Goal: Information Seeking & Learning: Check status

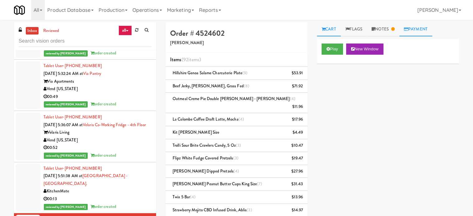
click at [426, 28] on link "Payment" at bounding box center [415, 29] width 33 height 14
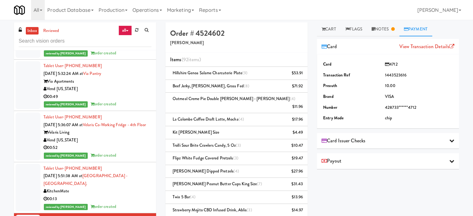
scroll to position [156, 0]
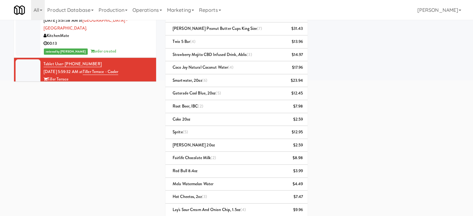
click at [127, 48] on div "00:13" at bounding box center [98, 44] width 108 height 8
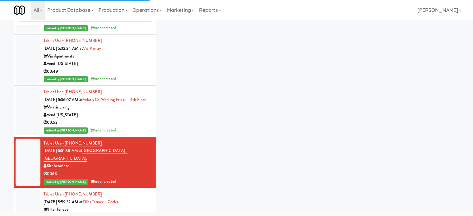
scroll to position [2078, 0]
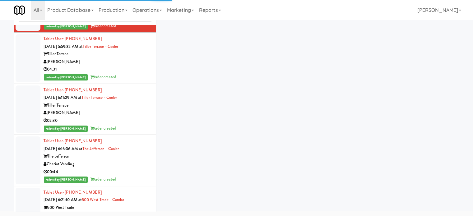
click at [127, 81] on div "reviewed by Jenet R order created" at bounding box center [98, 77] width 108 height 8
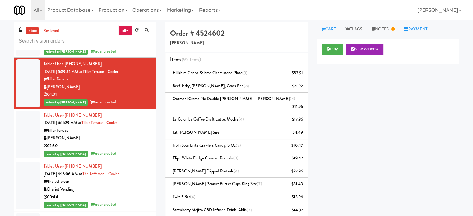
click at [429, 30] on link "Payment" at bounding box center [415, 29] width 33 height 14
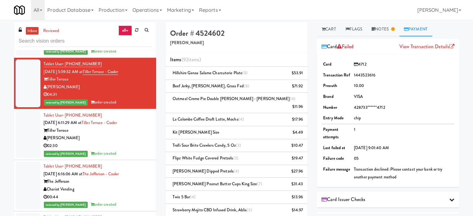
click at [123, 150] on div "02:30" at bounding box center [98, 146] width 108 height 8
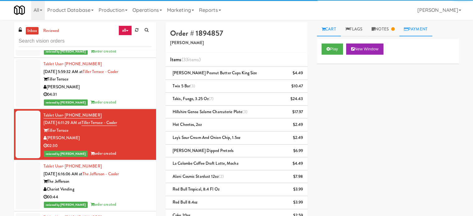
click at [424, 29] on link "Payment" at bounding box center [415, 29] width 33 height 14
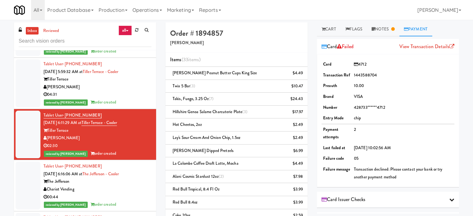
scroll to position [2234, 0]
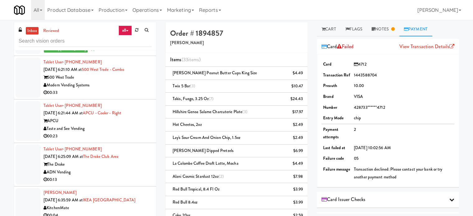
click at [118, 97] on div "00:33" at bounding box center [98, 93] width 108 height 8
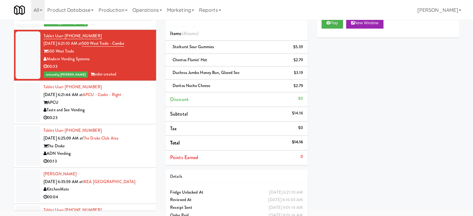
scroll to position [38, 0]
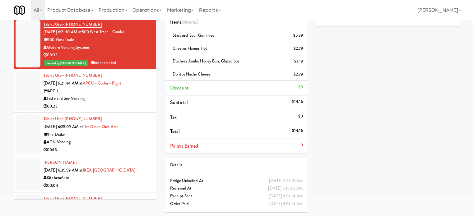
click at [131, 103] on div "Taste and See Vending" at bounding box center [98, 99] width 108 height 8
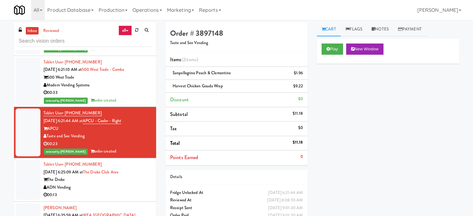
drag, startPoint x: 197, startPoint y: 123, endPoint x: 192, endPoint y: 149, distance: 26.3
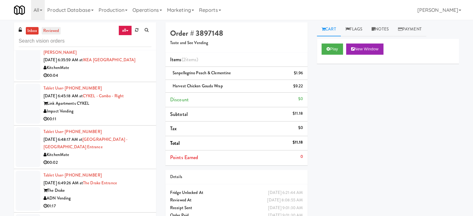
click at [48, 31] on link "reviewed" at bounding box center [51, 31] width 19 height 8
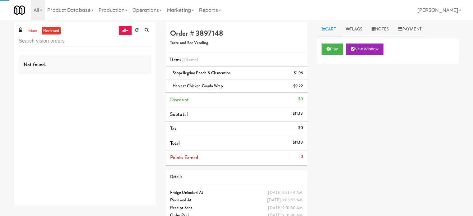
scroll to position [0, 0]
click at [77, 44] on input "text" at bounding box center [85, 41] width 133 height 12
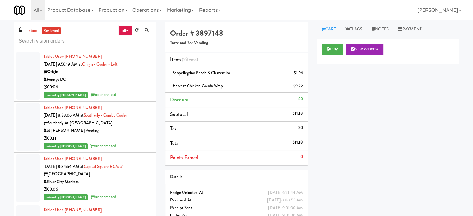
click at [138, 88] on div "00:06" at bounding box center [98, 87] width 108 height 8
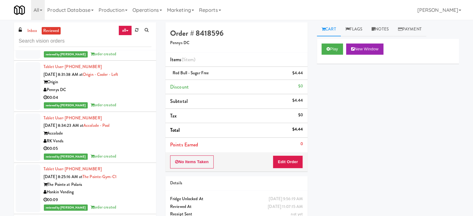
scroll to position [311, 0]
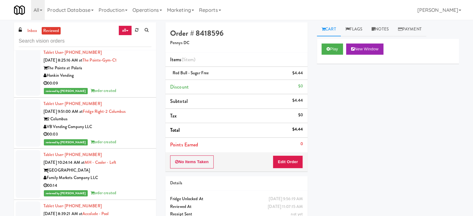
click at [134, 82] on div "00:09" at bounding box center [98, 84] width 108 height 8
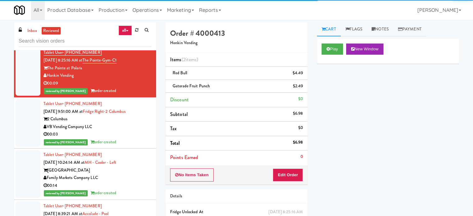
click at [132, 125] on div "VB Vending Company LLC" at bounding box center [98, 127] width 108 height 8
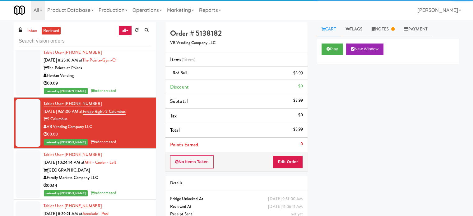
click at [133, 175] on div "Family Markets Company LLC" at bounding box center [98, 178] width 108 height 8
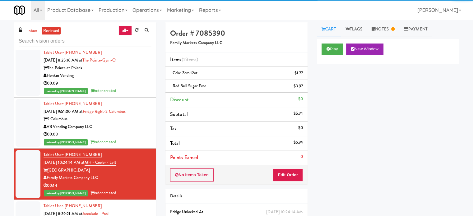
scroll to position [467, 0]
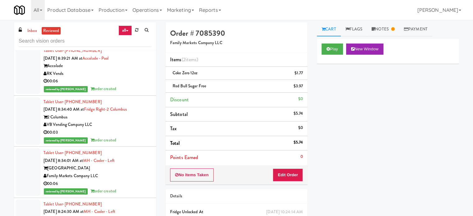
click at [127, 81] on div "00:06" at bounding box center [98, 81] width 108 height 8
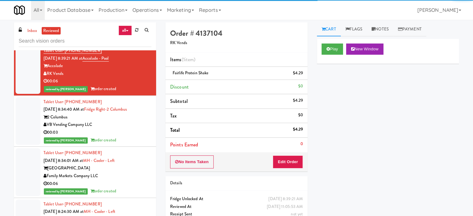
click at [129, 129] on div "00:03" at bounding box center [98, 133] width 108 height 8
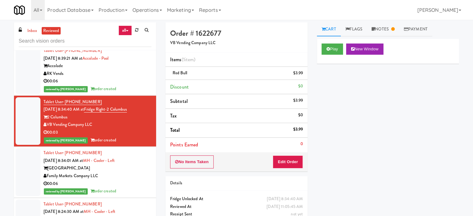
click at [130, 169] on div "[GEOGRAPHIC_DATA]" at bounding box center [98, 169] width 108 height 8
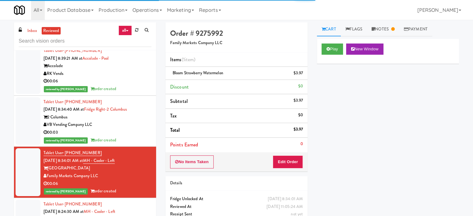
scroll to position [622, 0]
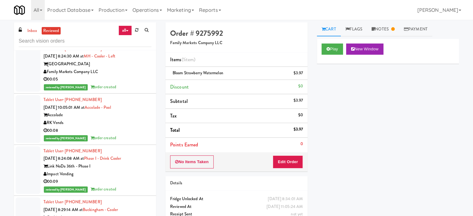
click at [138, 82] on div "00:05" at bounding box center [98, 80] width 108 height 8
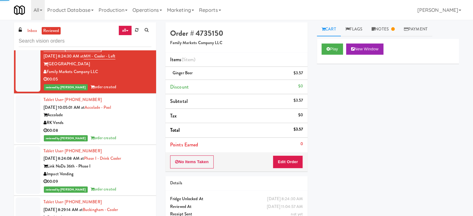
click at [133, 132] on div "00:08" at bounding box center [98, 131] width 108 height 8
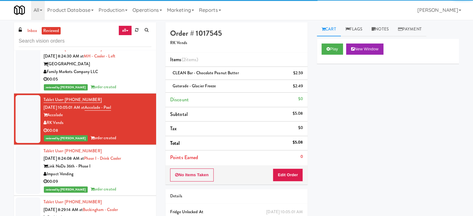
click at [133, 176] on div "Impact Vending" at bounding box center [98, 174] width 108 height 8
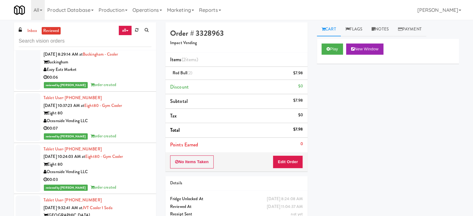
scroll to position [622, 0]
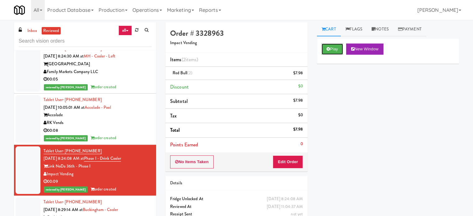
drag, startPoint x: 329, startPoint y: 48, endPoint x: 321, endPoint y: 77, distance: 30.0
click at [329, 48] on icon at bounding box center [328, 49] width 3 height 4
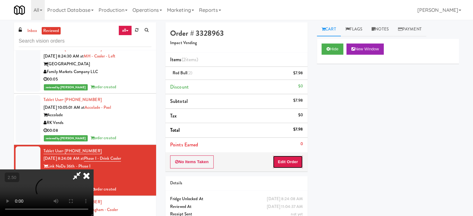
click at [285, 159] on button "Edit Order" at bounding box center [288, 162] width 30 height 13
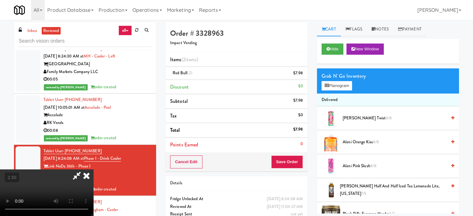
click at [93, 170] on video at bounding box center [46, 193] width 93 height 47
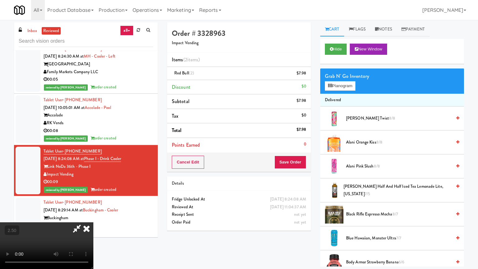
click at [93, 216] on video at bounding box center [46, 245] width 93 height 47
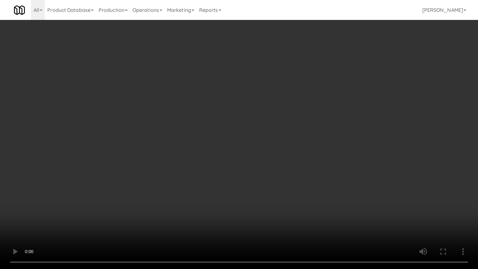
click at [202, 128] on video at bounding box center [239, 134] width 478 height 269
drag, startPoint x: 204, startPoint y: 126, endPoint x: 215, endPoint y: 81, distance: 46.5
click at [204, 126] on video at bounding box center [239, 134] width 478 height 269
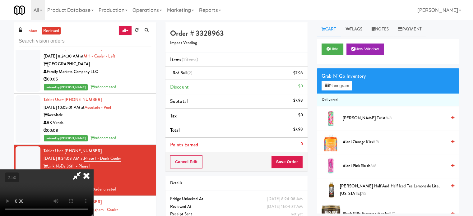
click at [93, 170] on icon at bounding box center [87, 176] width 14 height 12
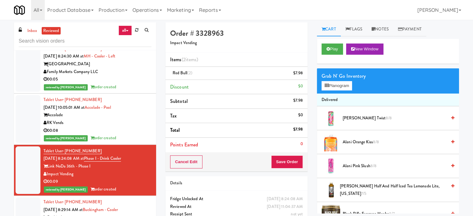
scroll to position [778, 0]
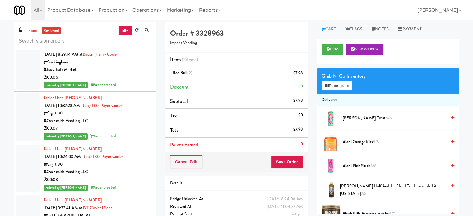
click at [127, 78] on div "00:06" at bounding box center [98, 78] width 108 height 8
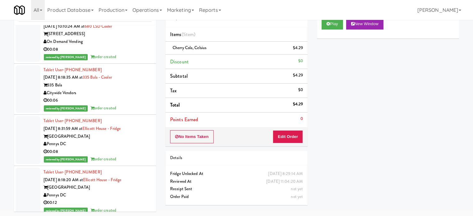
scroll to position [4776, 0]
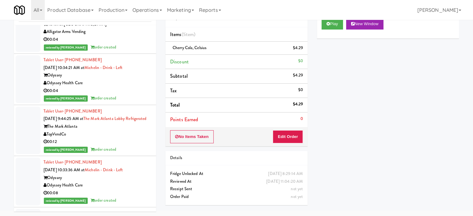
click at [128, 51] on div "reviewed by Knessa C order created" at bounding box center [98, 48] width 108 height 8
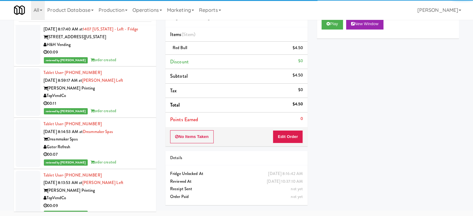
scroll to position [6176, 0]
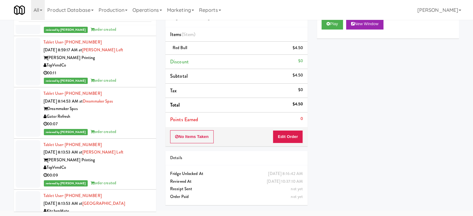
click at [127, 26] on div "00:09" at bounding box center [98, 22] width 108 height 8
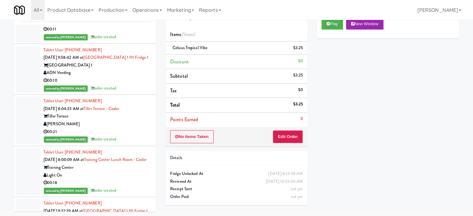
scroll to position [6798, 0]
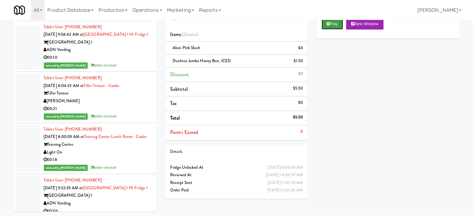
click at [336, 26] on button "Play" at bounding box center [332, 23] width 21 height 11
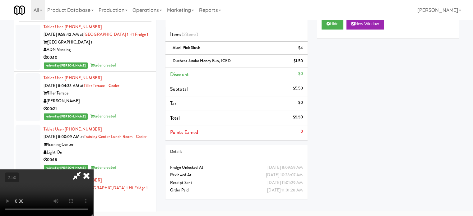
click at [93, 174] on video at bounding box center [46, 193] width 93 height 47
drag, startPoint x: 216, startPoint y: 174, endPoint x: 240, endPoint y: 153, distance: 32.0
click at [93, 170] on video at bounding box center [46, 193] width 93 height 47
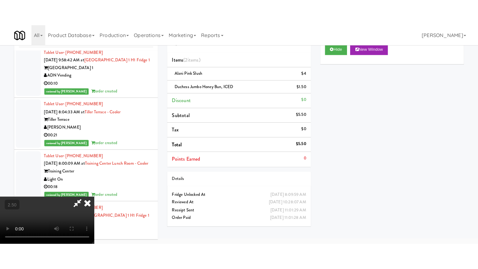
scroll to position [20, 0]
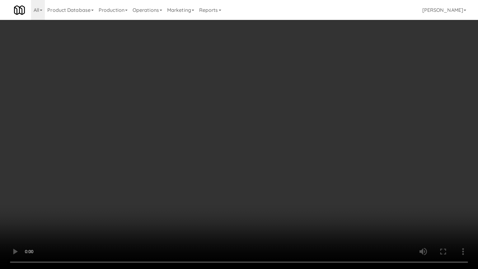
click at [254, 142] on video at bounding box center [239, 134] width 478 height 269
click at [254, 143] on video at bounding box center [239, 134] width 478 height 269
click at [268, 143] on video at bounding box center [239, 134] width 478 height 269
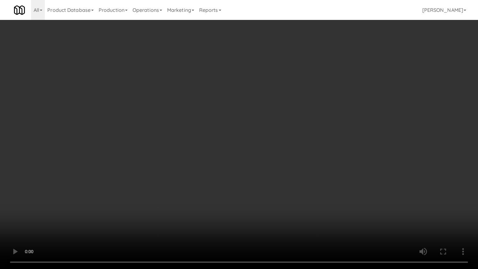
click at [269, 143] on video at bounding box center [239, 134] width 478 height 269
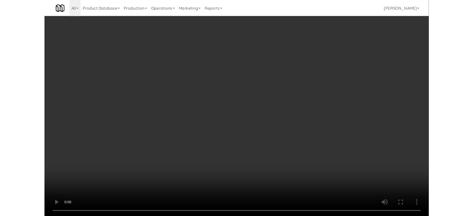
scroll to position [25, 0]
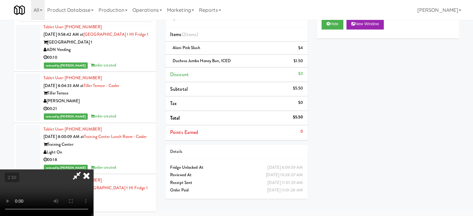
click at [93, 170] on icon at bounding box center [87, 176] width 14 height 12
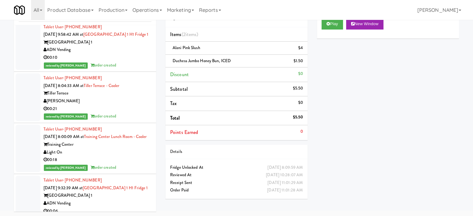
scroll to position [6954, 0]
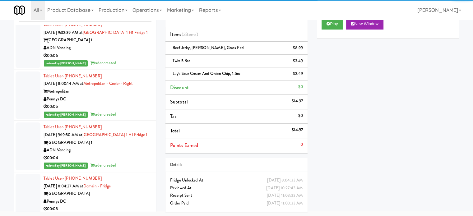
drag, startPoint x: 130, startPoint y: 174, endPoint x: 136, endPoint y: 170, distance: 7.3
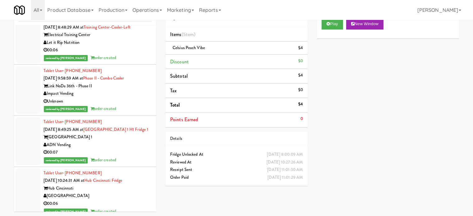
scroll to position [7887, 0]
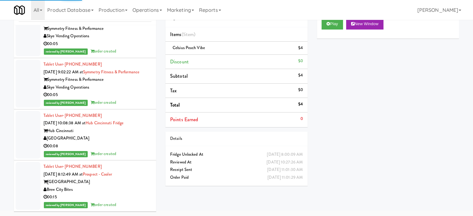
drag, startPoint x: 133, startPoint y: 129, endPoint x: 134, endPoint y: 125, distance: 3.8
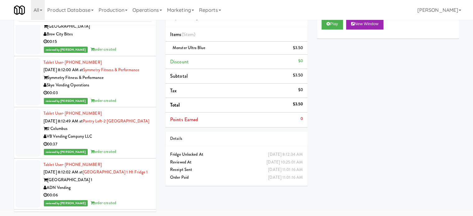
scroll to position [8354, 0]
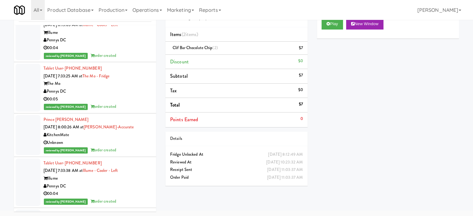
scroll to position [12364, 0]
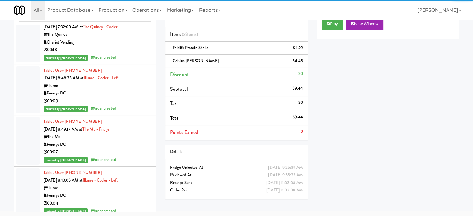
scroll to position [12519, 0]
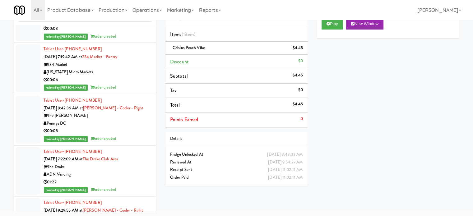
scroll to position [13328, 0]
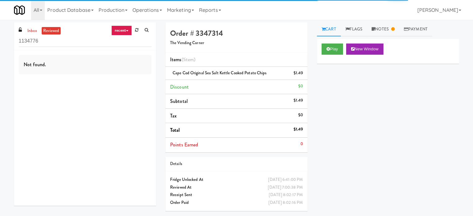
click at [124, 29] on link "recent" at bounding box center [121, 31] width 21 height 10
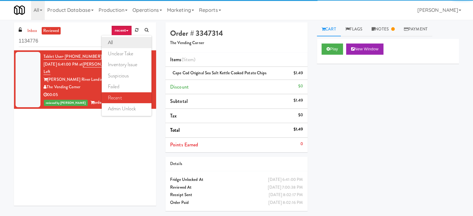
click at [119, 44] on link "all" at bounding box center [127, 42] width 50 height 11
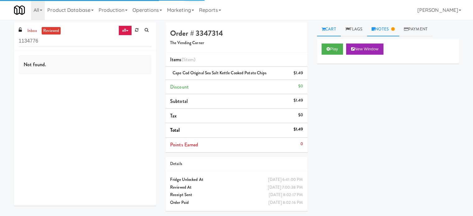
click at [388, 34] on link "Notes" at bounding box center [383, 29] width 32 height 14
